Goal: Navigation & Orientation: Find specific page/section

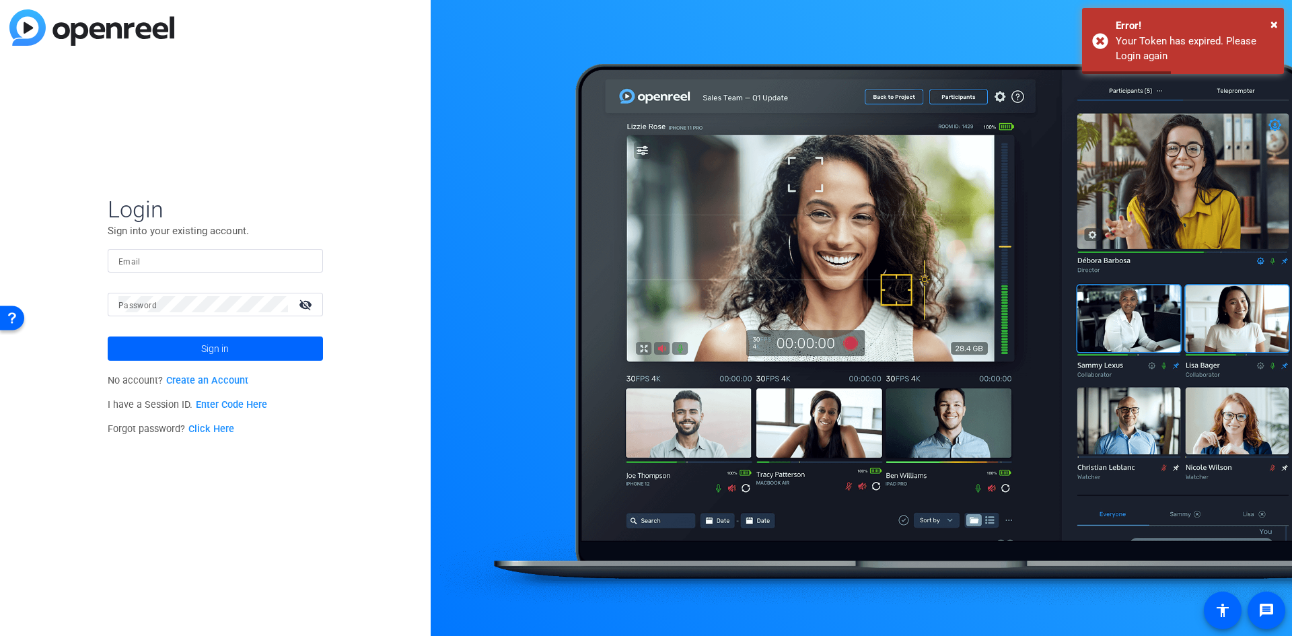
click at [256, 260] on input "Email" at bounding box center [215, 260] width 194 height 16
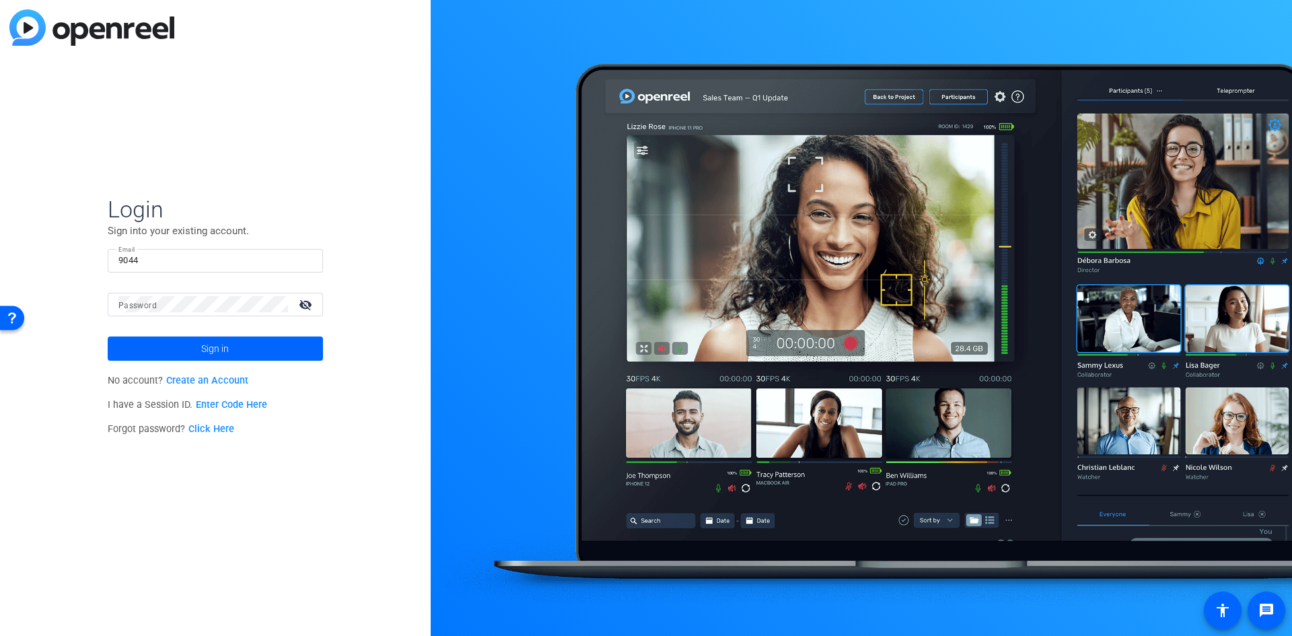
type input "[EMAIL_ADDRESS][DOMAIN_NAME]"
click at [188, 344] on span at bounding box center [215, 348] width 215 height 32
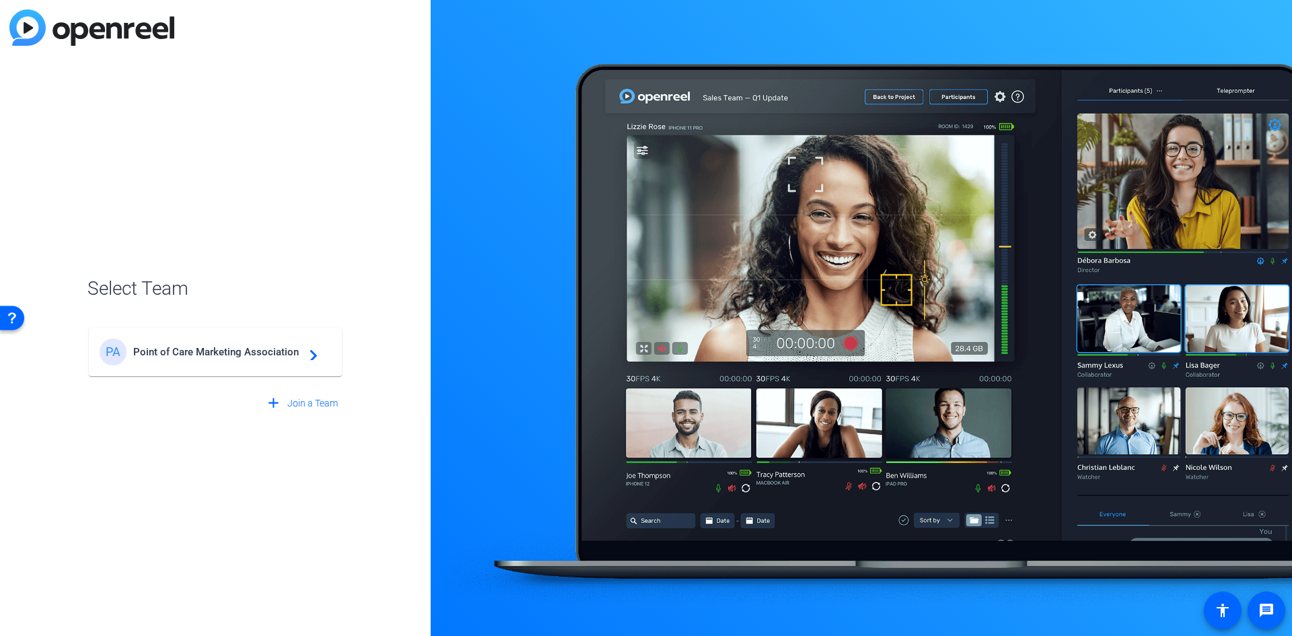
click at [252, 365] on div "PA Point of Care Marketing Association navigate_next" at bounding box center [215, 351] width 231 height 27
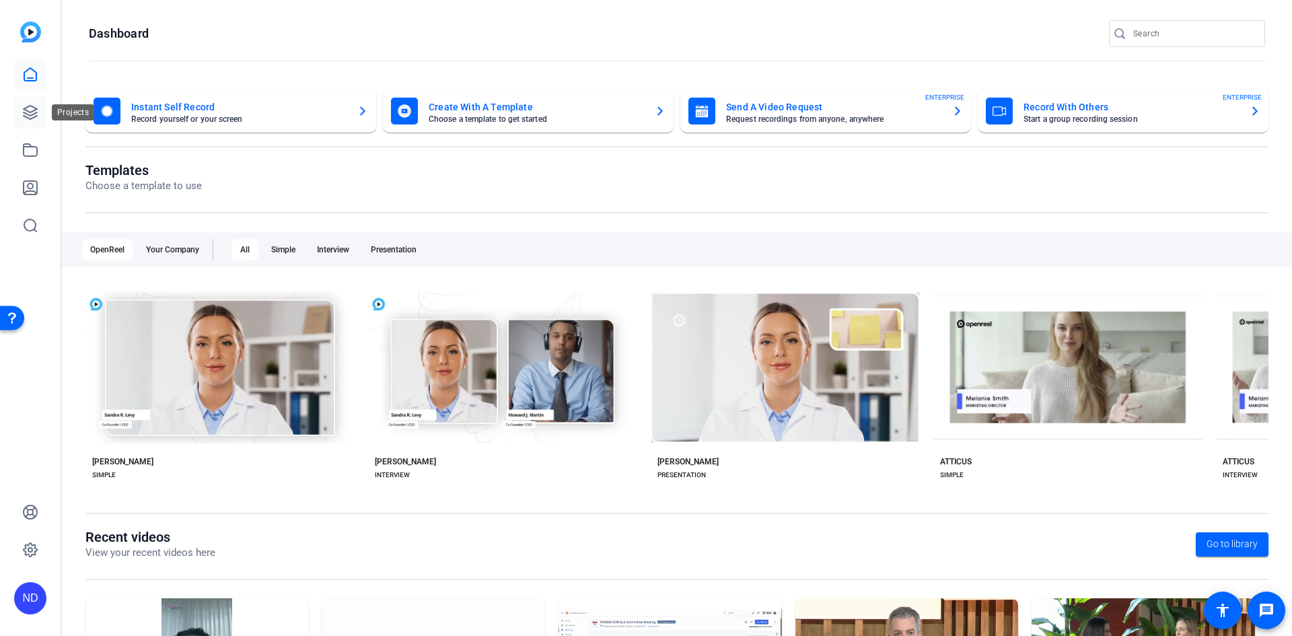
click at [30, 116] on icon at bounding box center [30, 112] width 13 height 13
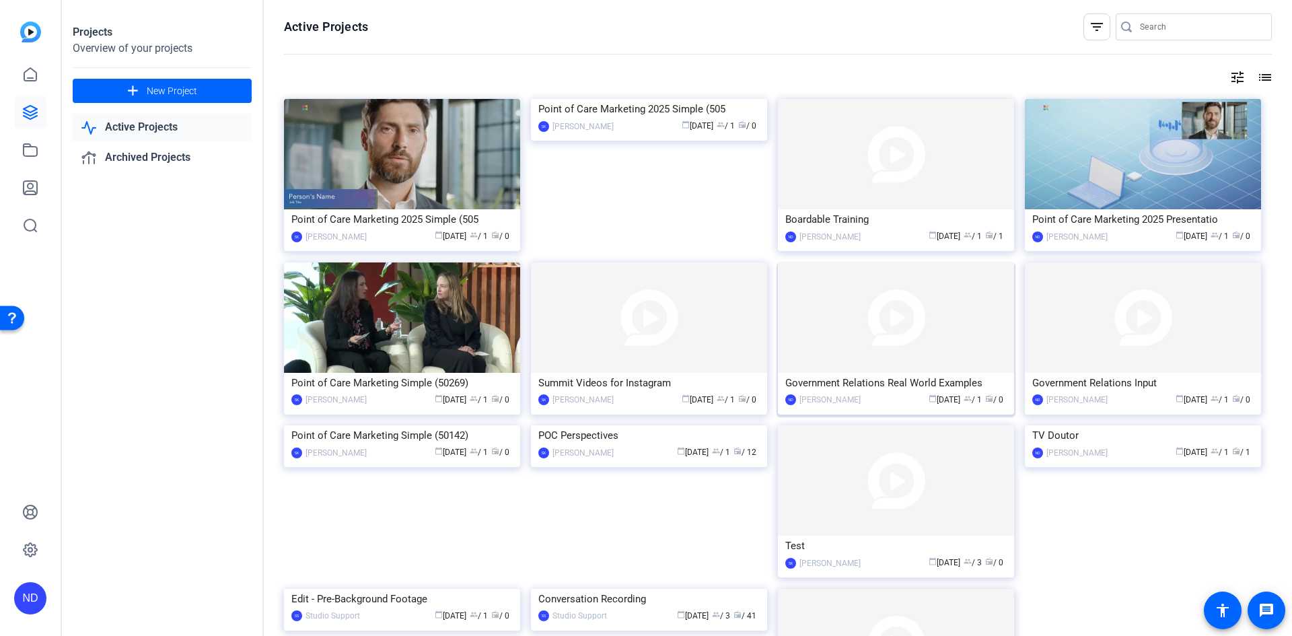
click at [885, 344] on img at bounding box center [896, 317] width 236 height 110
